Goal: Check status

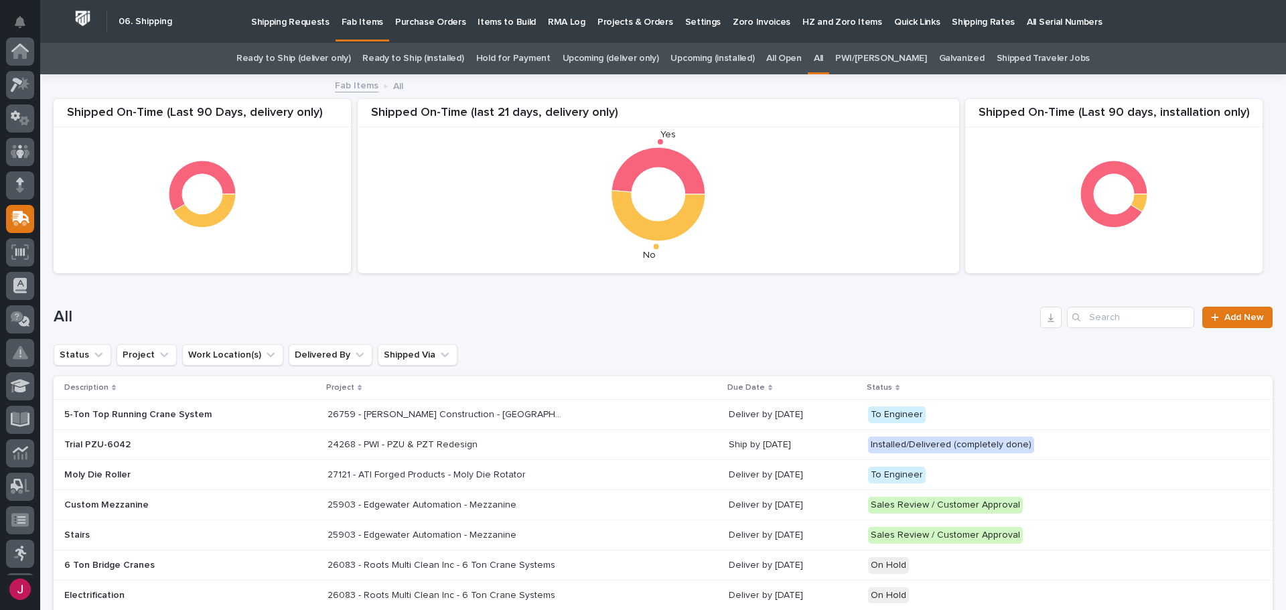
scroll to position [167, 0]
click at [1166, 321] on input "Search" at bounding box center [1130, 317] width 127 height 21
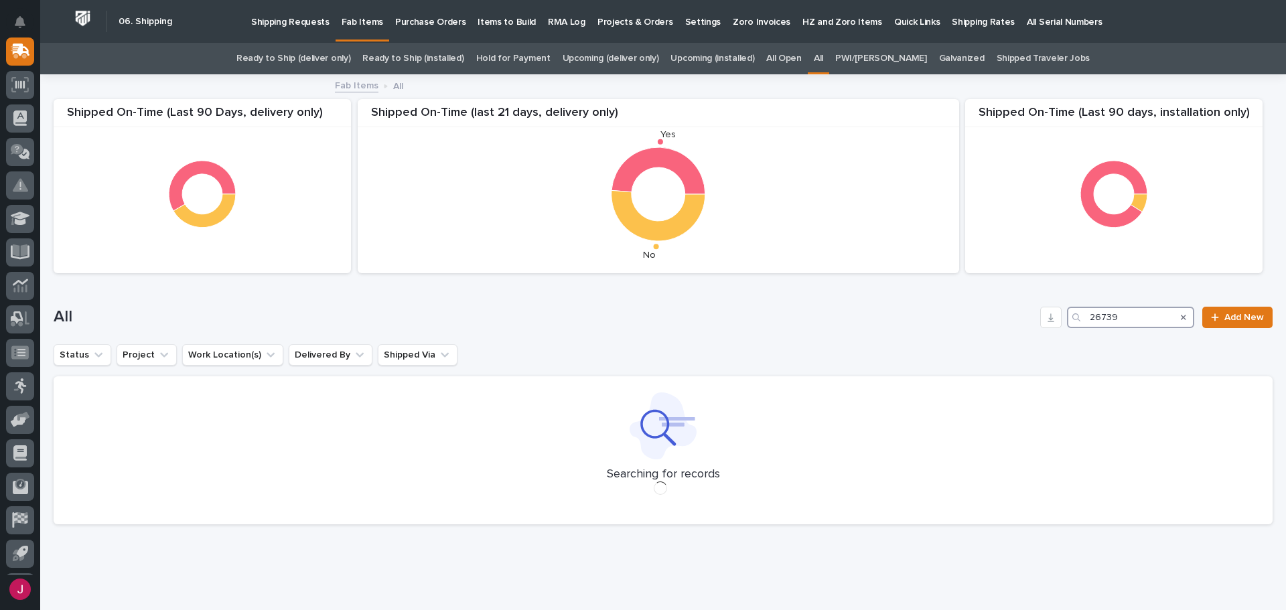
type input "26739"
click at [655, 342] on div "All 26739 Add New" at bounding box center [663, 312] width 1219 height 64
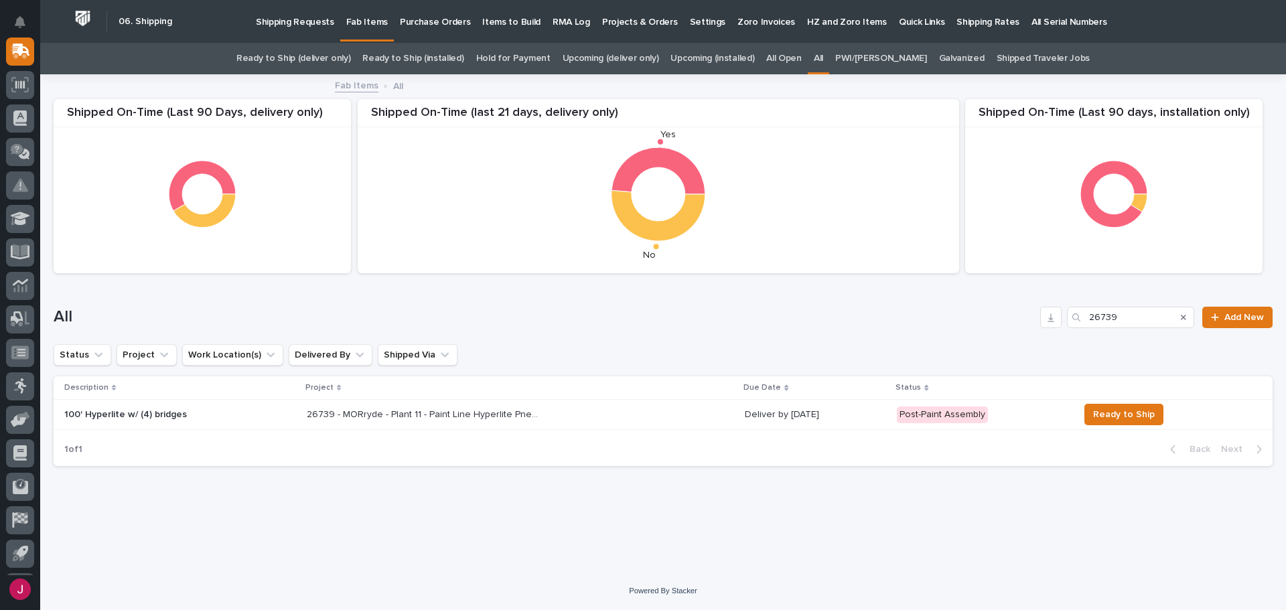
click at [436, 408] on p "26739 - MORryde - Plant 11 - Paint Line Hyperlite Pneumatic Crane" at bounding box center [425, 414] width 237 height 14
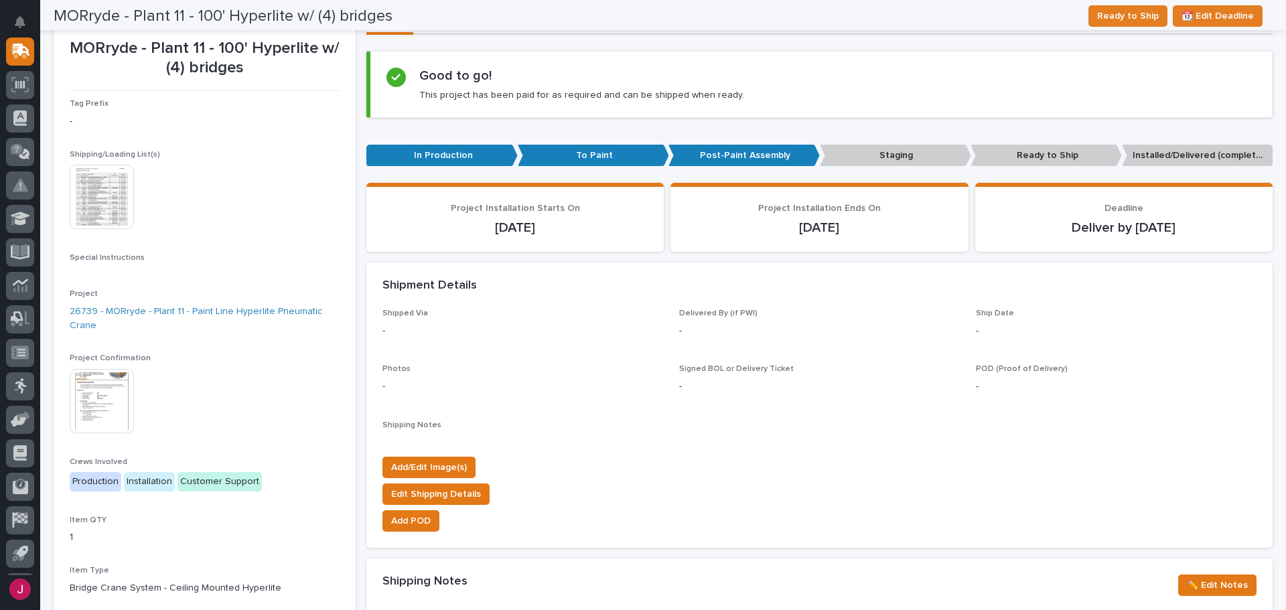
scroll to position [116, 0]
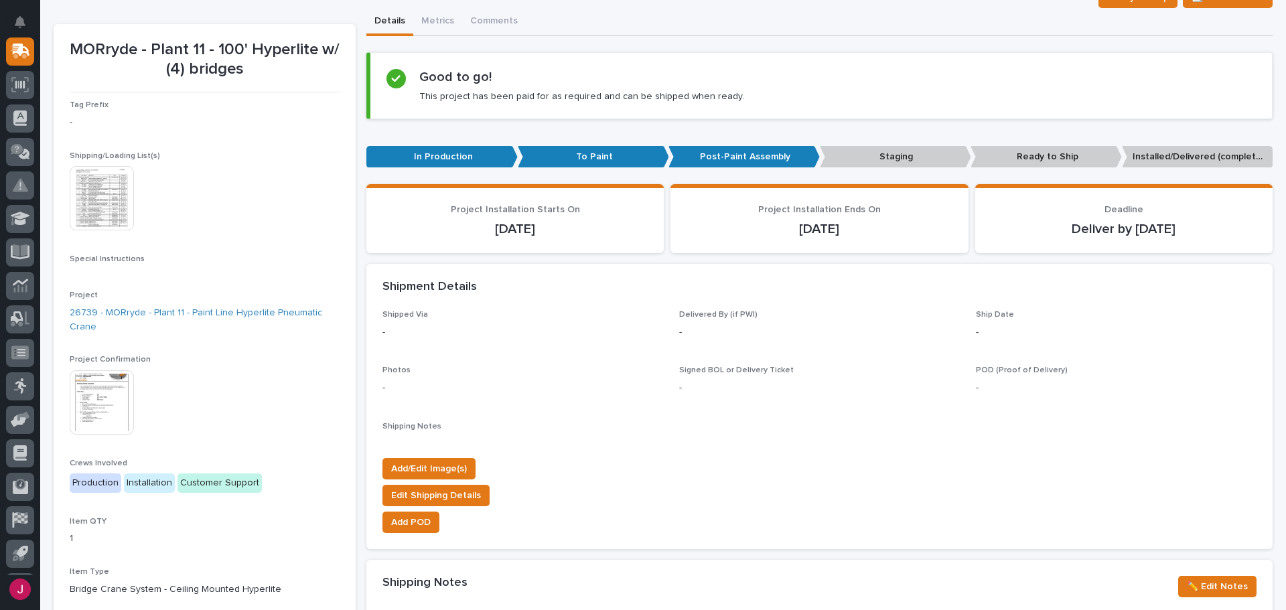
click at [128, 185] on img at bounding box center [102, 198] width 64 height 64
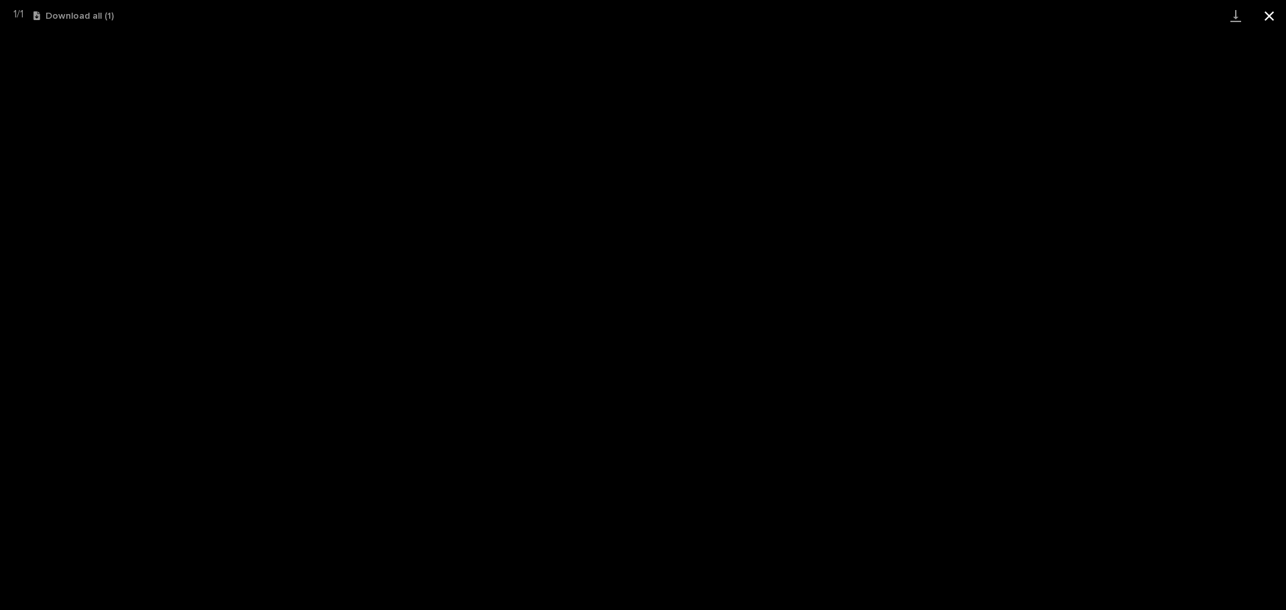
click at [1281, 15] on button "Close gallery" at bounding box center [1269, 15] width 33 height 31
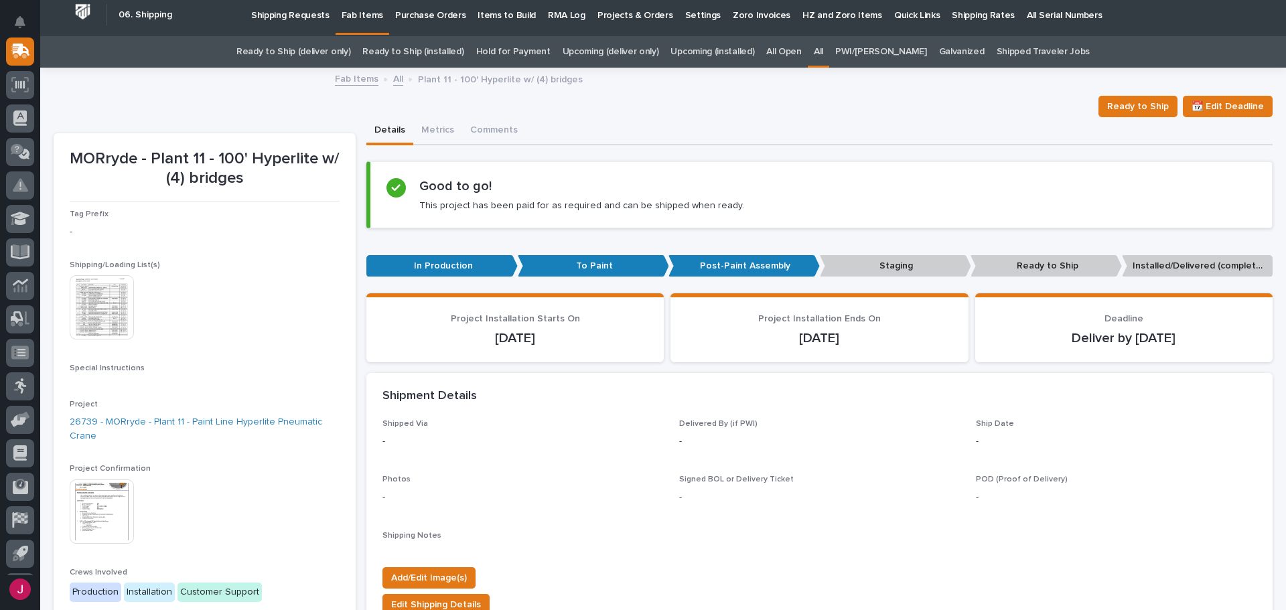
scroll to position [0, 0]
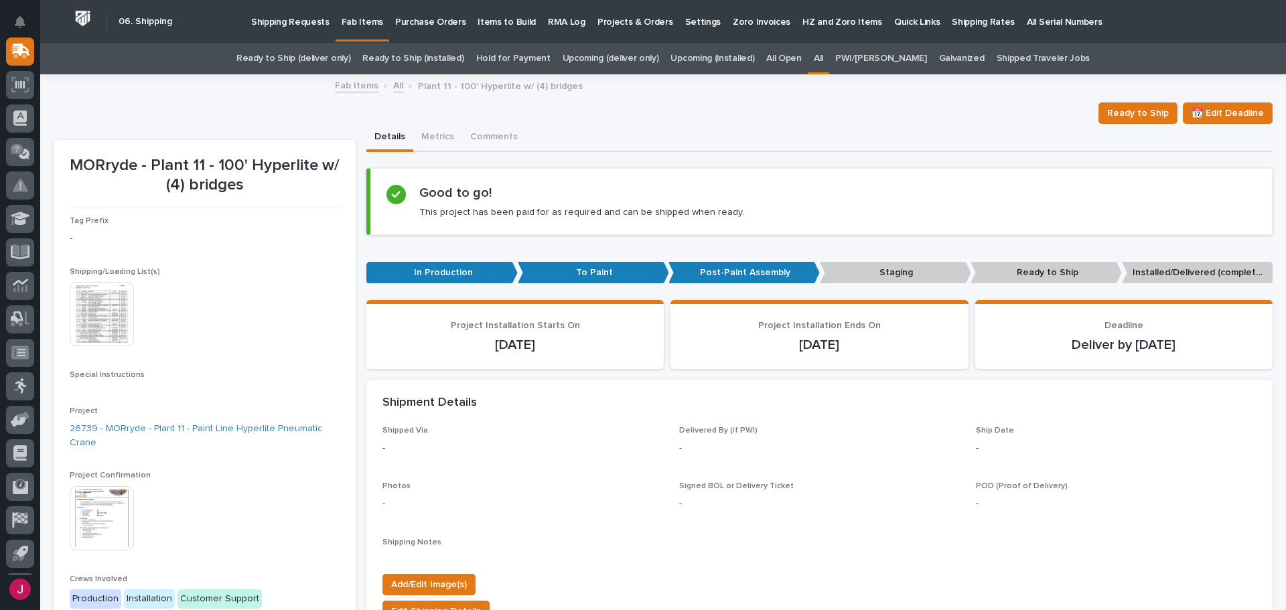
click at [393, 87] on link "All" at bounding box center [398, 84] width 10 height 15
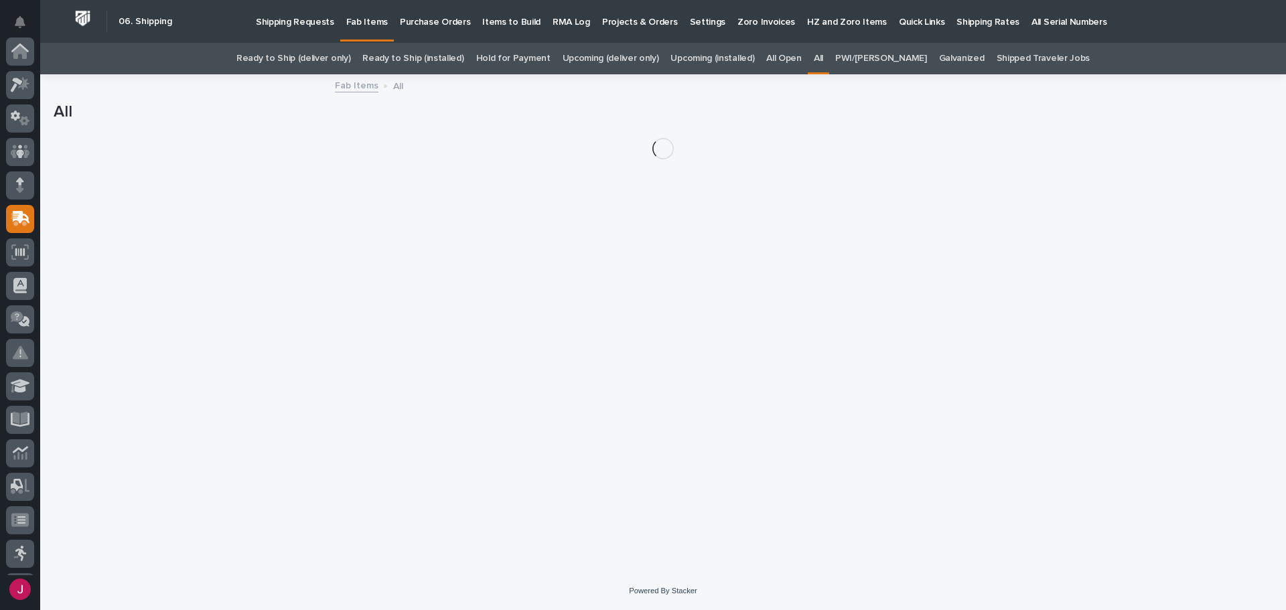
scroll to position [167, 0]
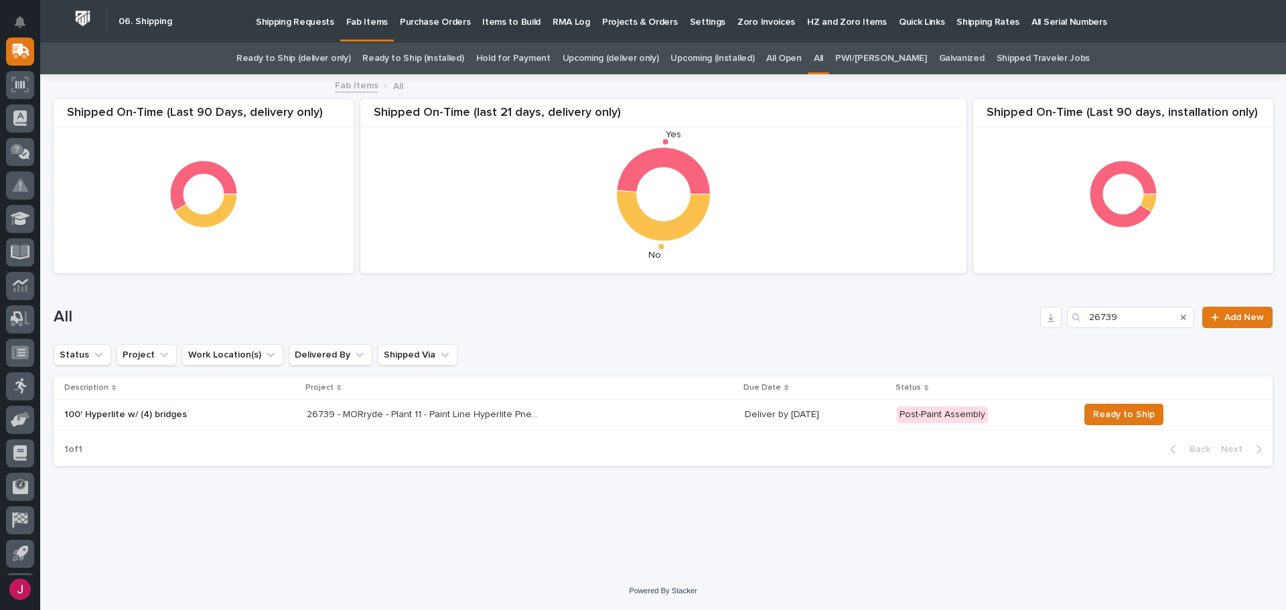
click at [527, 417] on p "26739 - MORryde - Plant 11 - Paint Line Hyperlite Pneumatic Crane" at bounding box center [425, 414] width 237 height 14
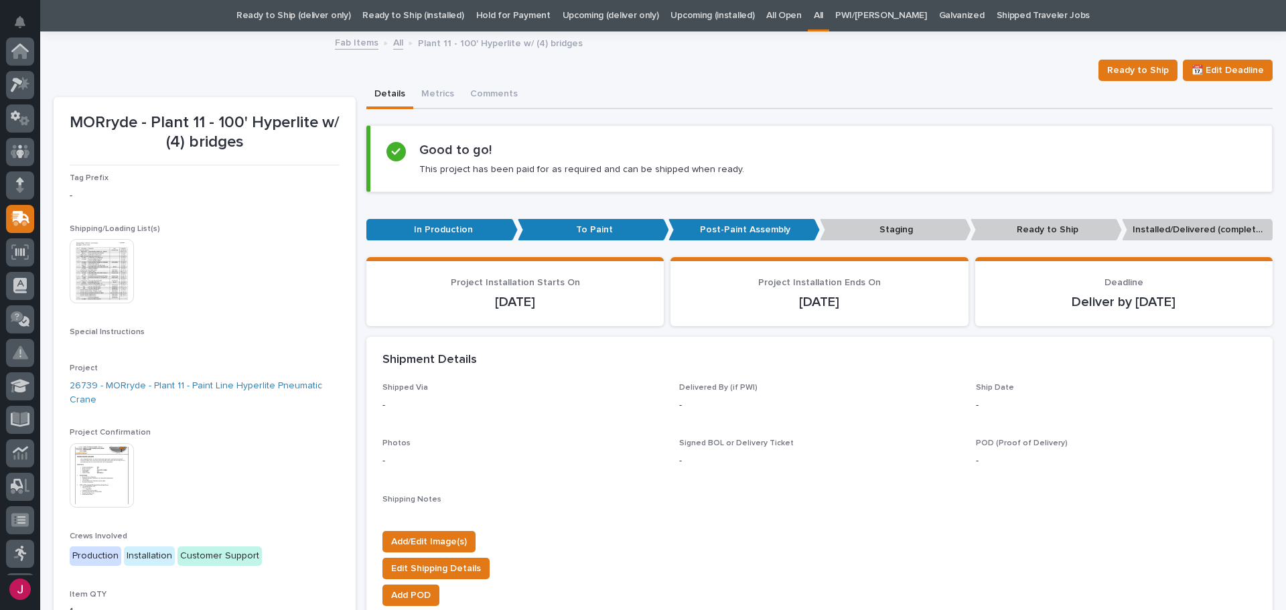
scroll to position [167, 0]
click at [115, 259] on img at bounding box center [102, 271] width 64 height 64
